Goal: Information Seeking & Learning: Learn about a topic

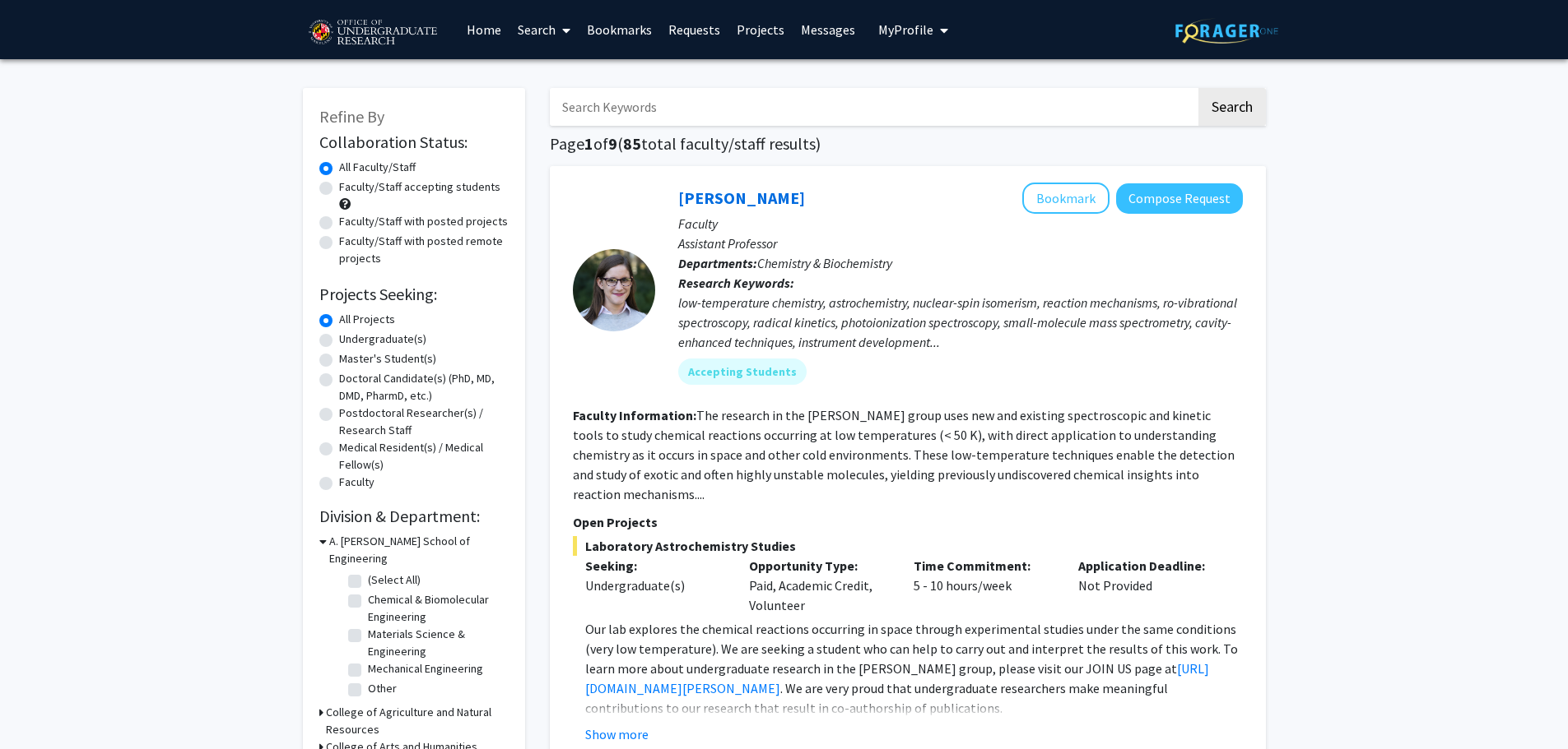
click at [830, 101] on input "Search Keywords" at bounding box center [873, 106] width 646 height 38
click at [1198, 88] on button "Search" at bounding box center [1232, 106] width 67 height 38
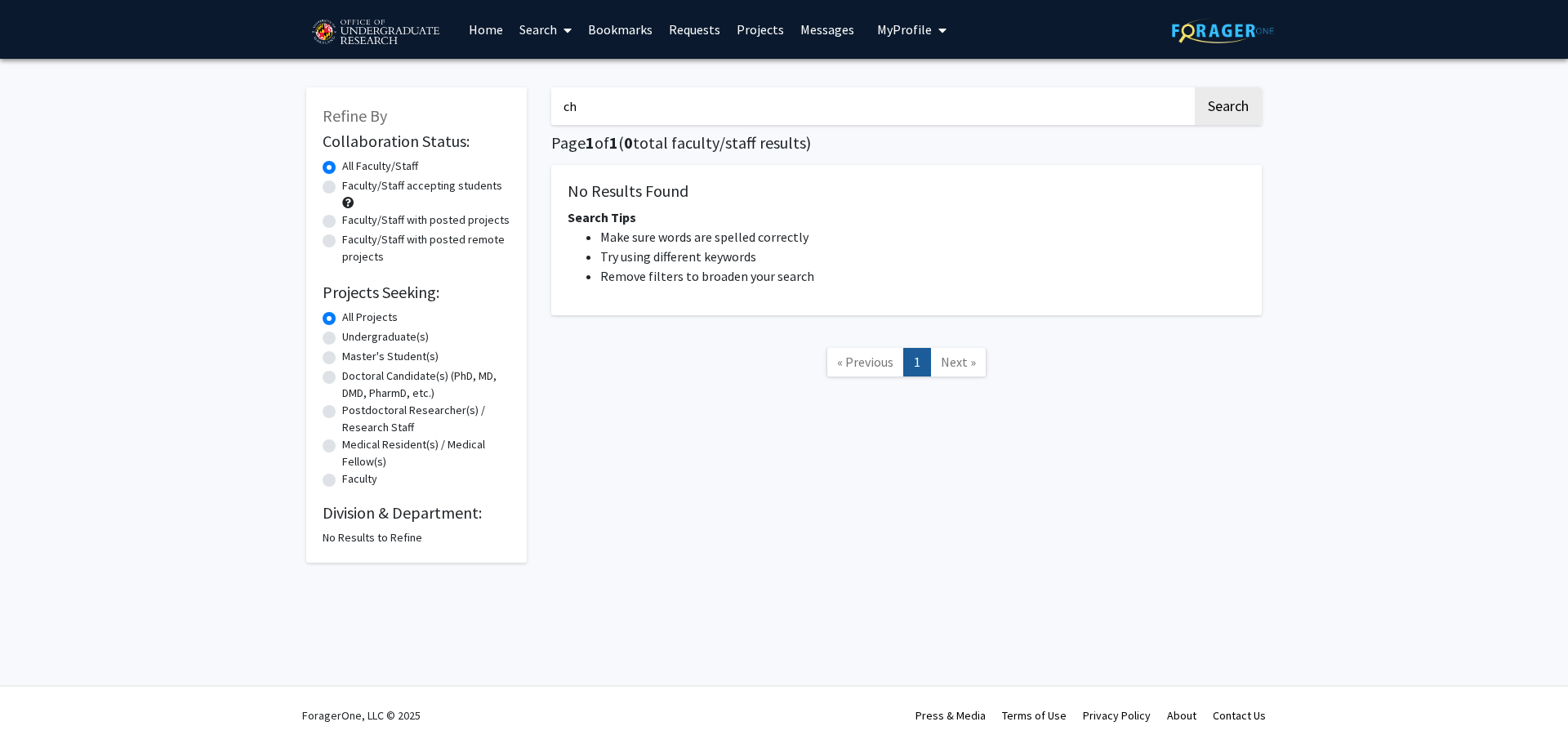
type input "c"
type input "nonlinear"
click at [1195, 87] on button "Search" at bounding box center [1228, 106] width 67 height 38
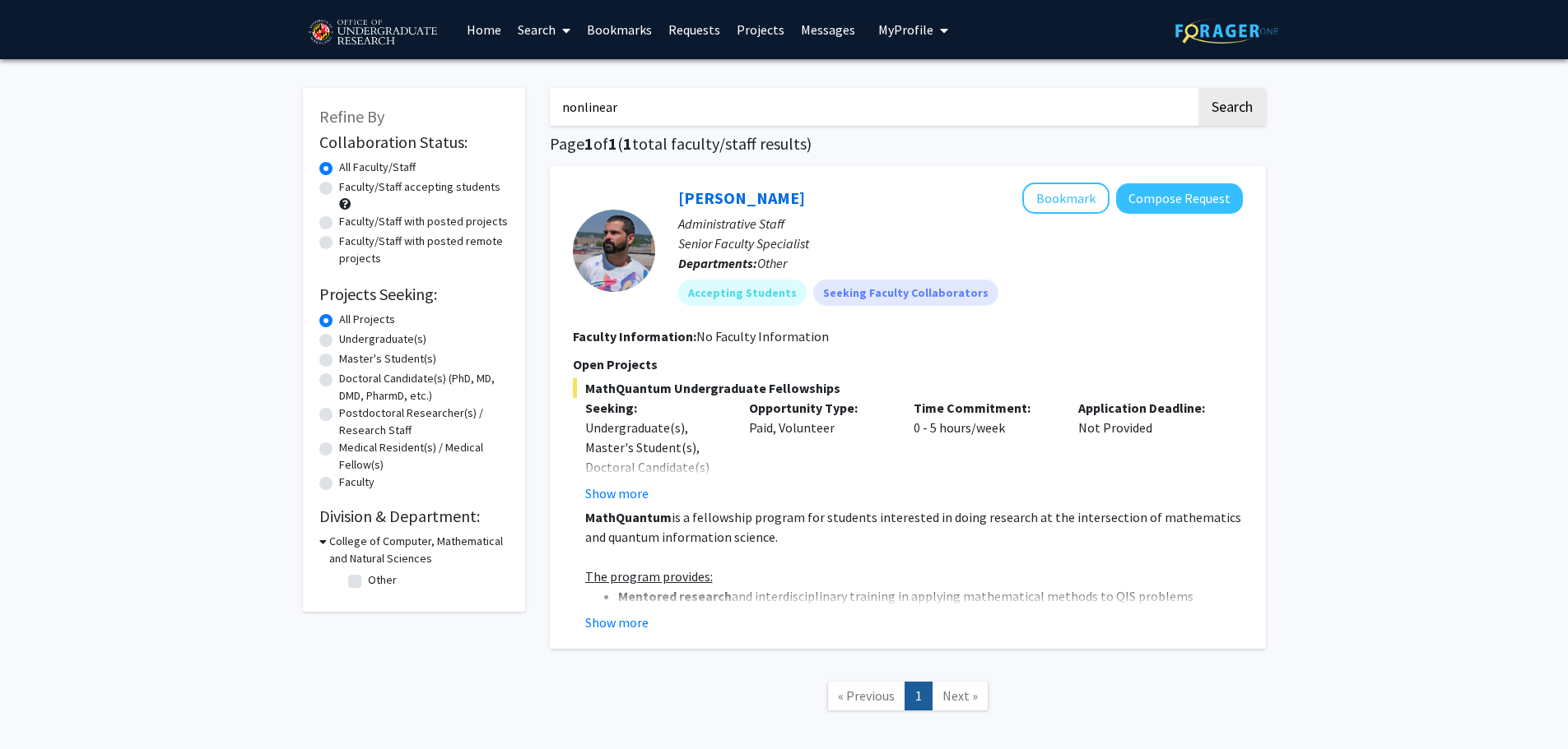
drag, startPoint x: 1015, startPoint y: 430, endPoint x: 913, endPoint y: 437, distance: 102.2
click at [917, 436] on div "Time Commitment: 0 - 5 hours/week" at bounding box center [984, 451] width 164 height 105
click at [634, 618] on button "Show more" at bounding box center [617, 622] width 63 height 20
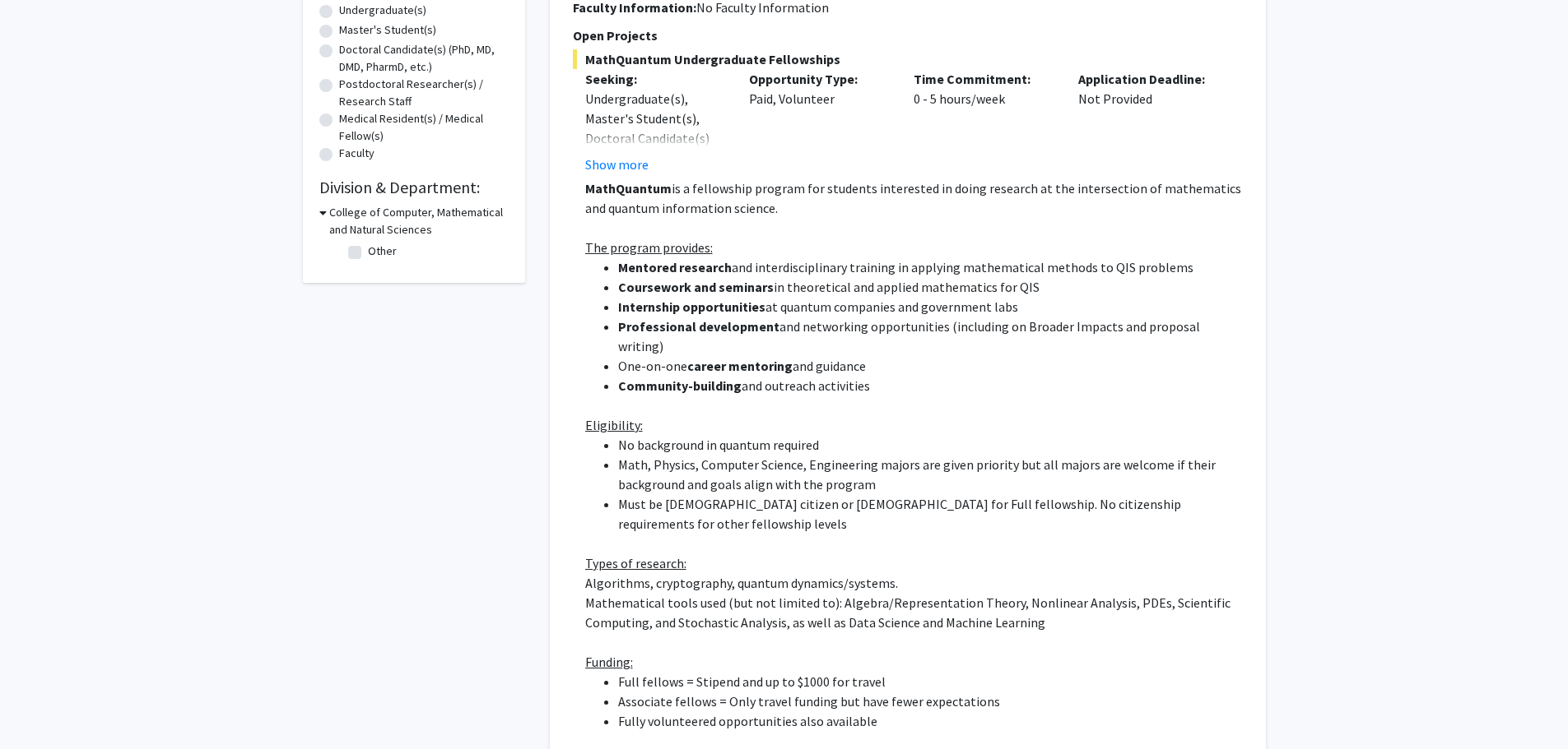
scroll to position [733, 0]
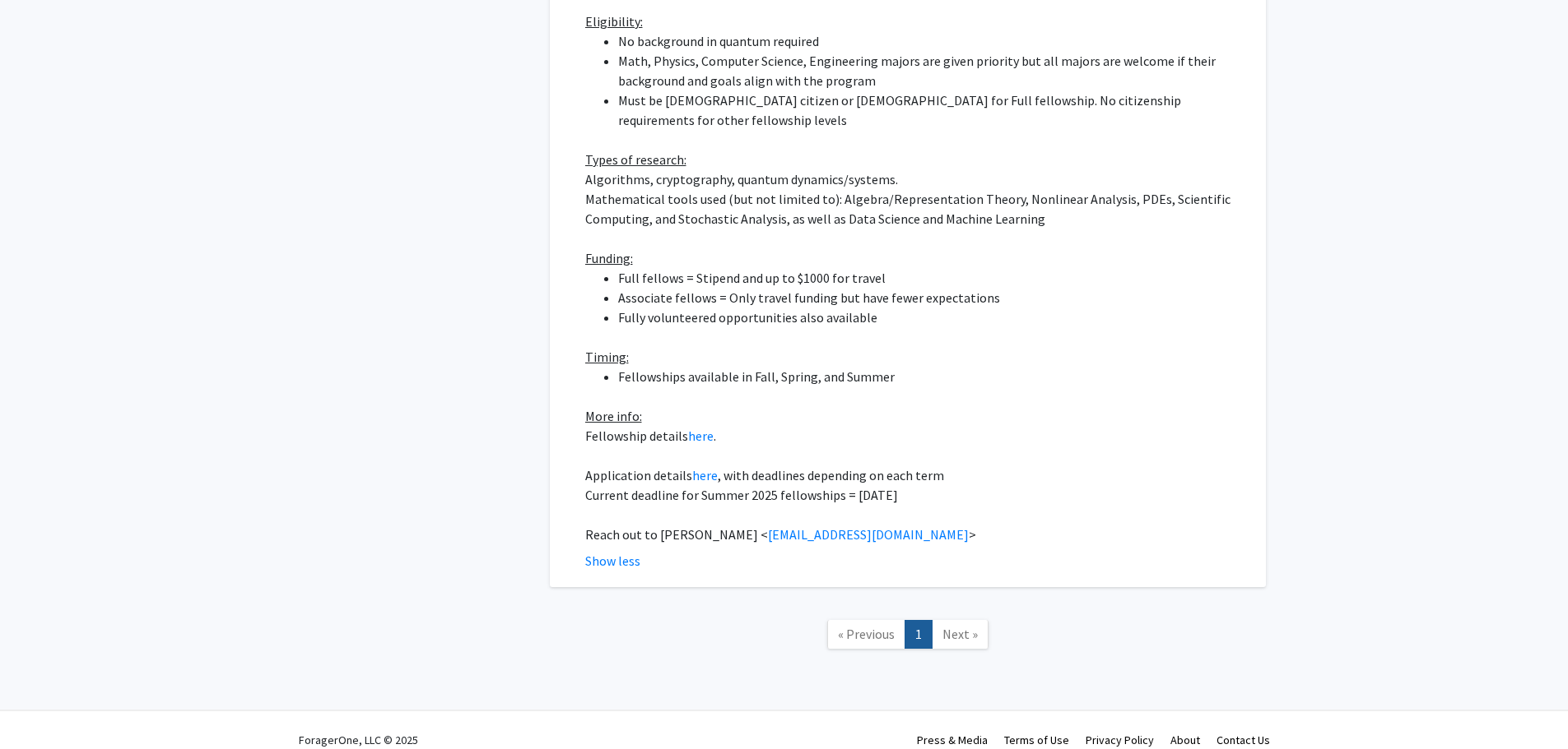
drag, startPoint x: 945, startPoint y: 469, endPoint x: 603, endPoint y: 459, distance: 342.1
click at [603, 459] on div "MathQuantum is a fellowship program for students interested in doing research a…" at bounding box center [914, 160] width 658 height 770
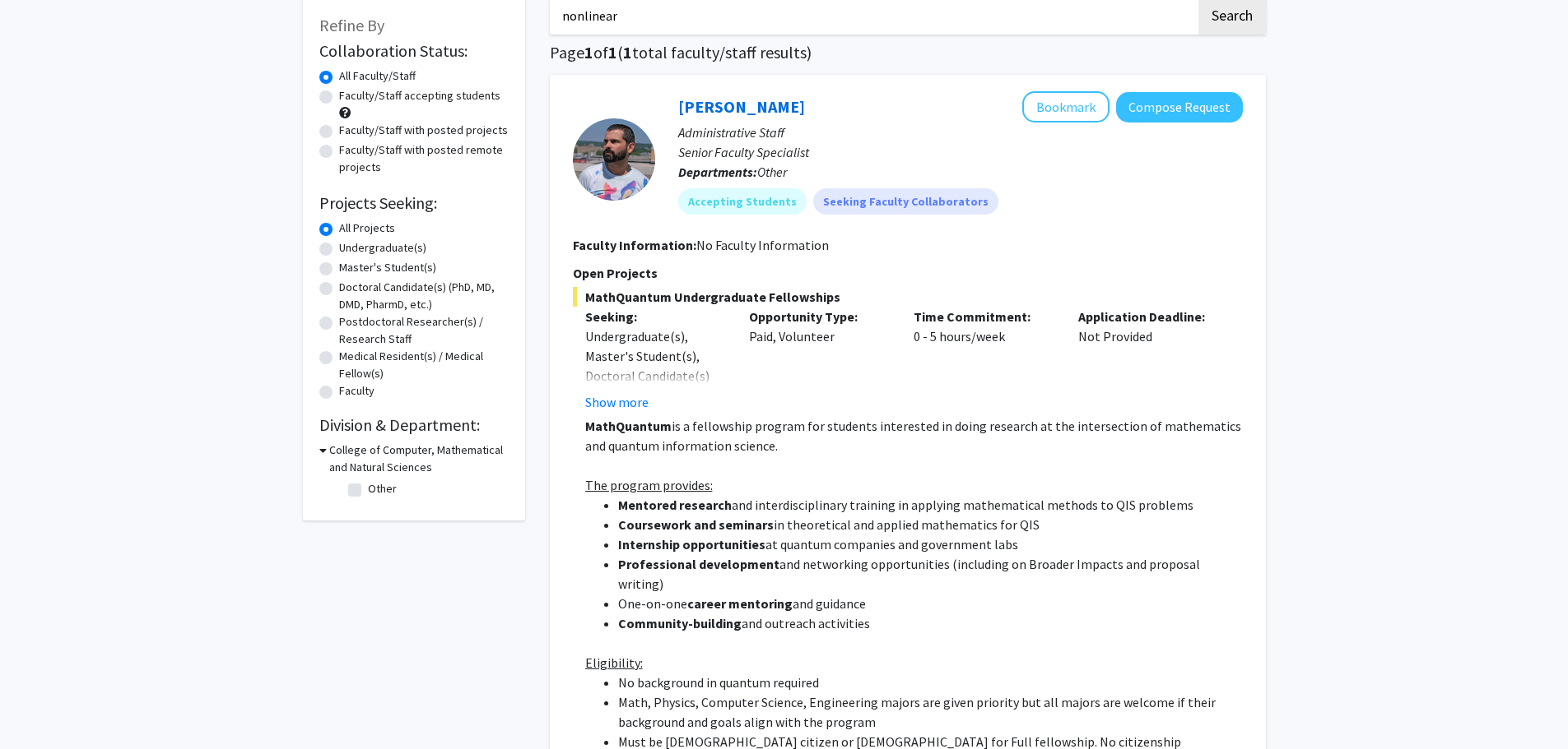
scroll to position [0, 0]
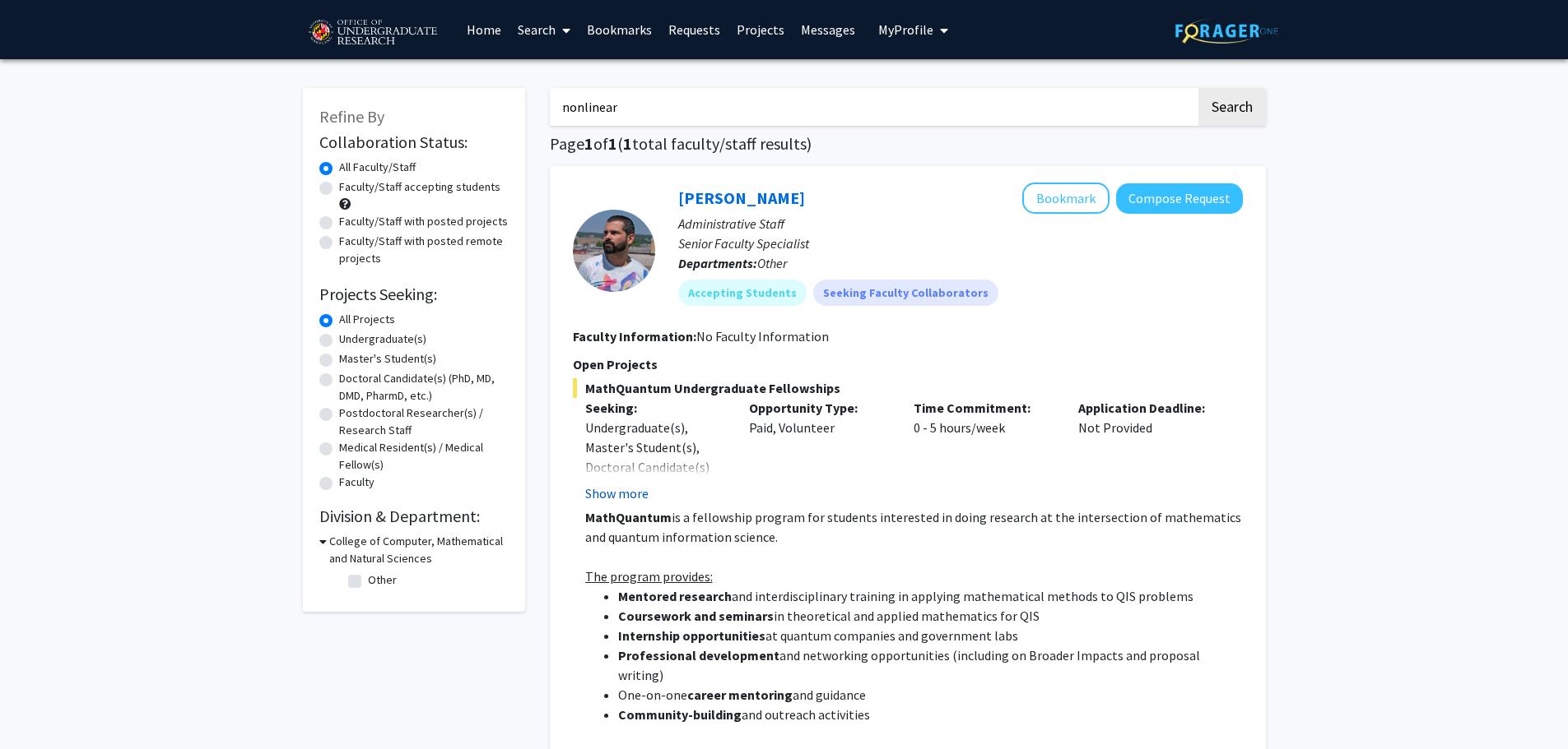
click at [601, 484] on button "Show more" at bounding box center [617, 493] width 63 height 20
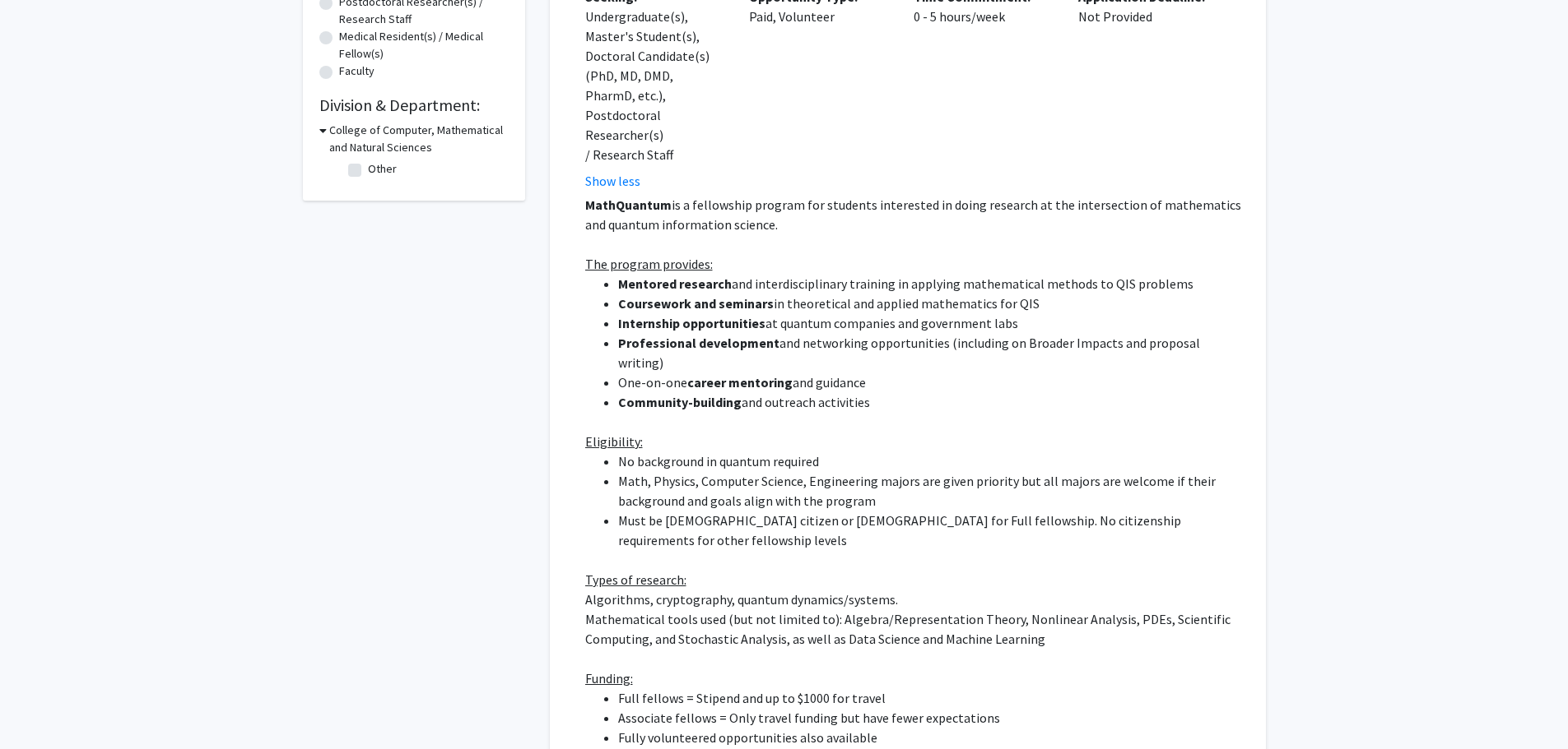
scroll to position [811, 0]
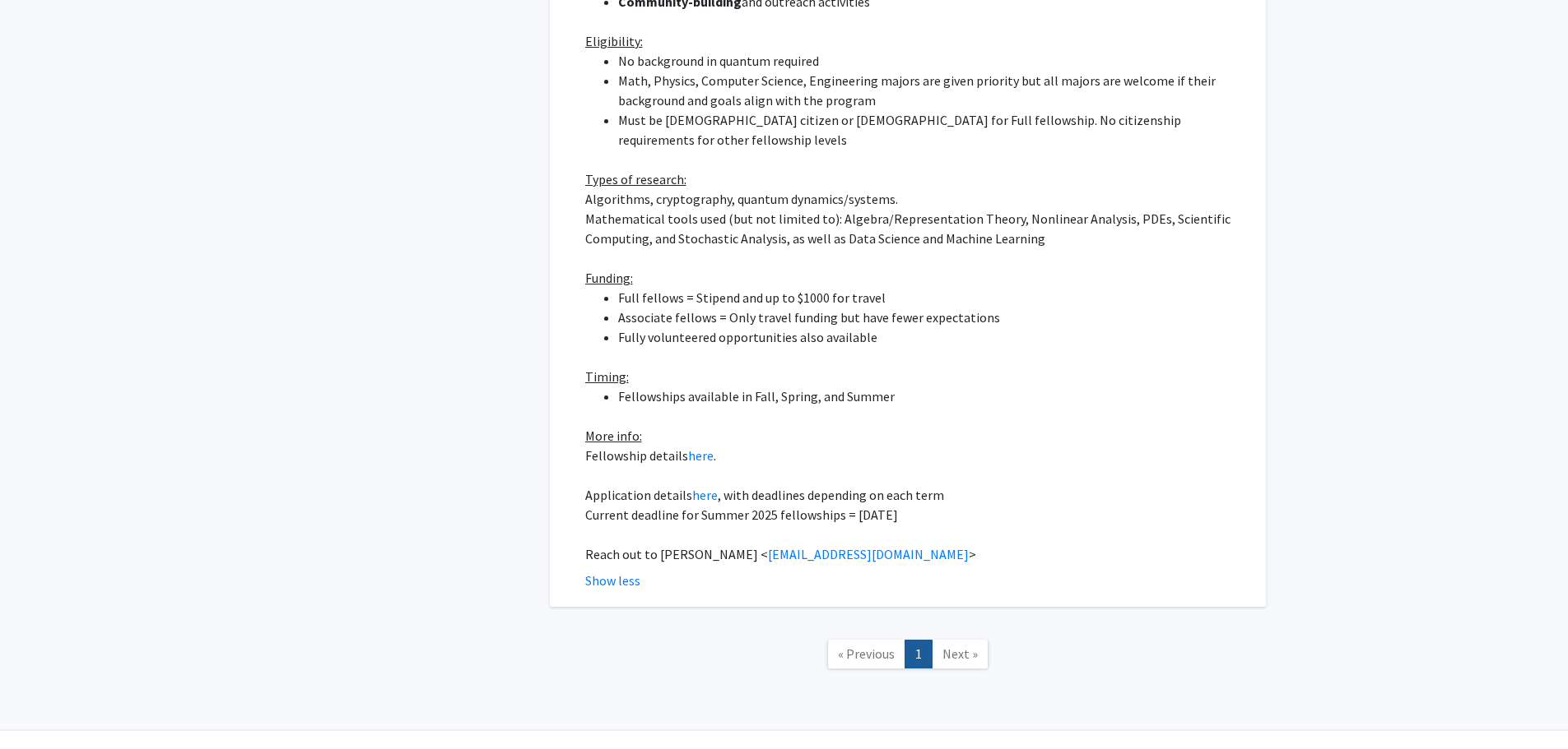
click at [597, 506] on p "Current deadline for Summer 2025 fellowships = [DATE]" at bounding box center [914, 515] width 658 height 20
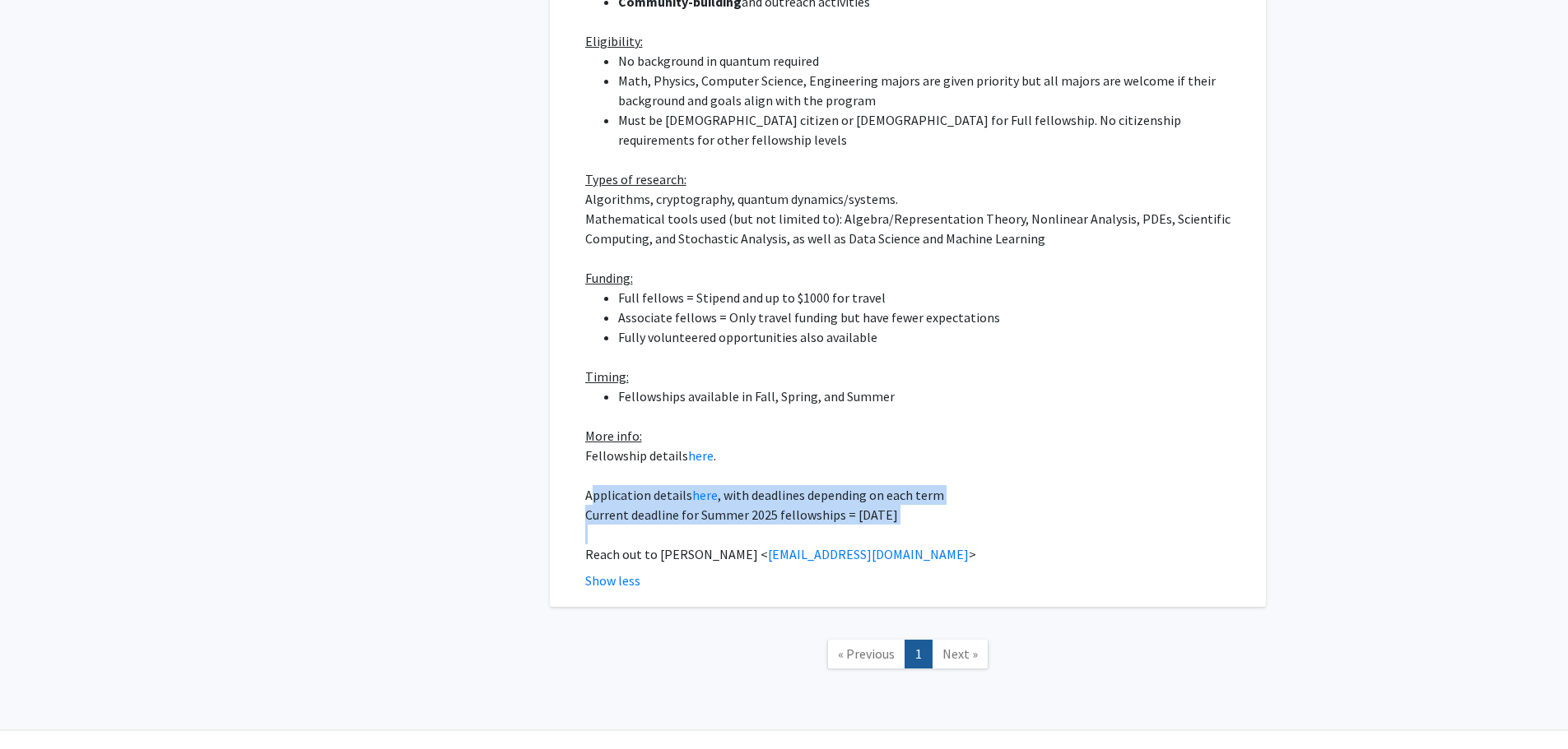
drag, startPoint x: 594, startPoint y: 458, endPoint x: 972, endPoint y: 487, distance: 379.1
click at [972, 487] on div "MathQuantum is a fellowship program for students interested in doing research a…" at bounding box center [914, 180] width 658 height 770
click at [1083, 485] on p "Application details here , with deadlines depending on each term" at bounding box center [914, 494] width 658 height 20
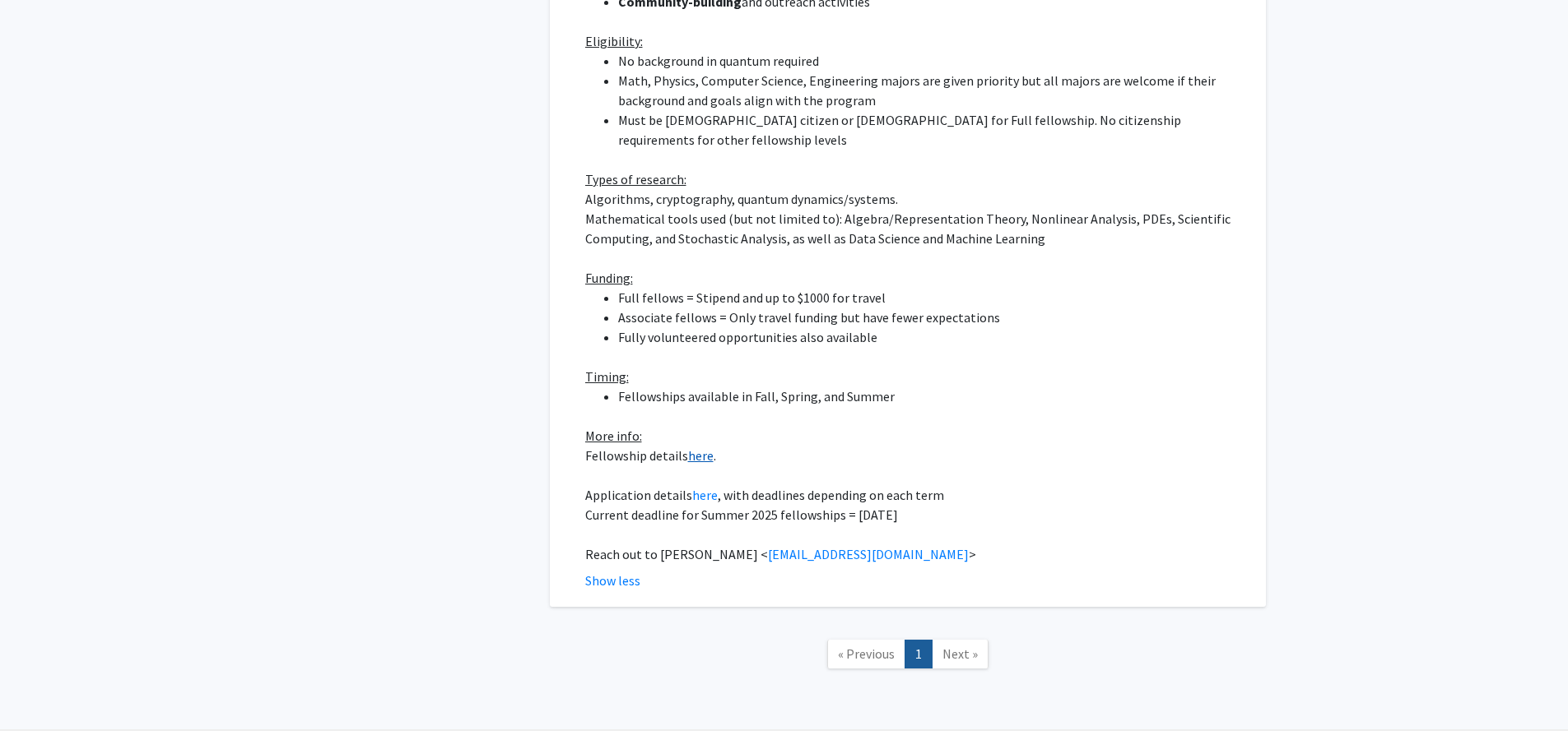
click at [708, 448] on link "here" at bounding box center [700, 456] width 25 height 17
